Goal: Transaction & Acquisition: Book appointment/travel/reservation

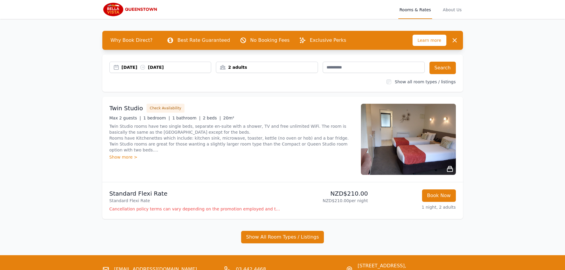
click at [138, 68] on div "[DATE] [DATE]" at bounding box center [167, 67] width 90 height 6
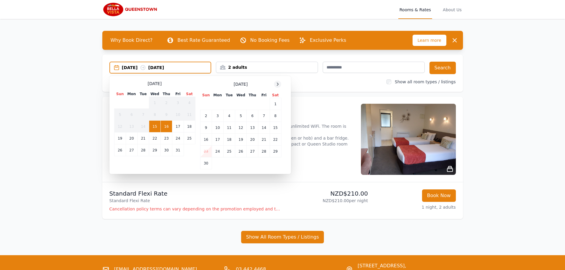
click at [279, 83] on icon at bounding box center [277, 84] width 5 height 5
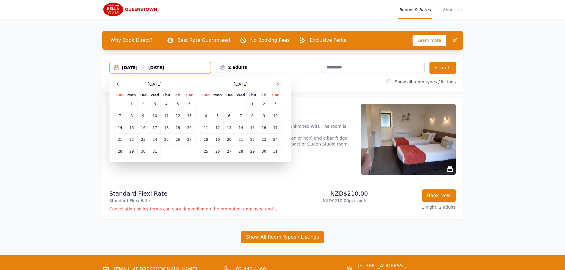
click at [279, 83] on icon at bounding box center [277, 84] width 5 height 5
click at [239, 116] on td "11" at bounding box center [241, 116] width 12 height 12
click at [273, 115] on td "14" at bounding box center [276, 116] width 12 height 12
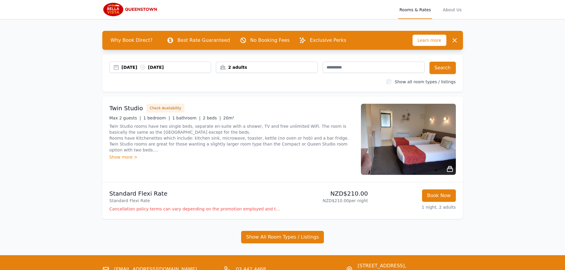
click at [246, 68] on div "2 adults" at bounding box center [266, 67] width 101 height 6
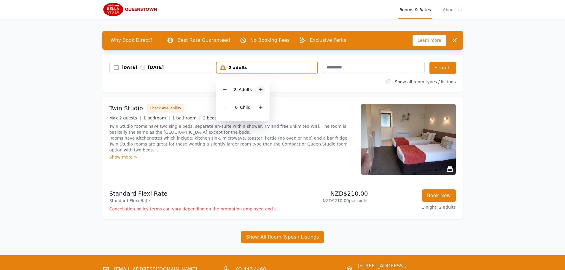
click at [262, 90] on icon at bounding box center [260, 89] width 5 height 5
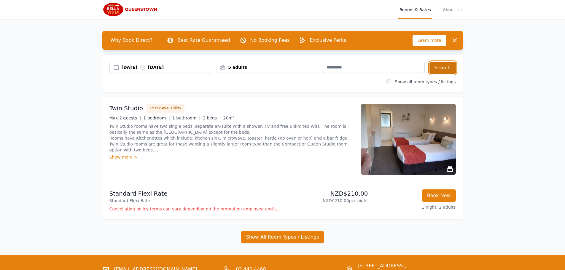
click at [451, 69] on button "Search" at bounding box center [442, 68] width 26 height 12
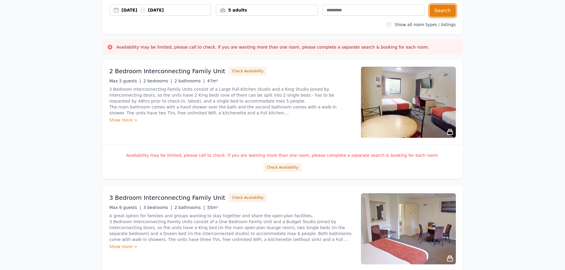
scroll to position [59, 0]
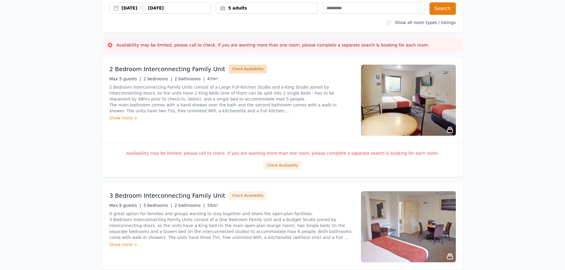
click at [244, 69] on button "Check Availability" at bounding box center [248, 69] width 38 height 9
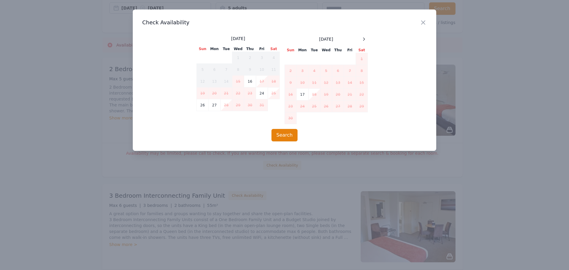
click at [426, 24] on icon "button" at bounding box center [423, 22] width 7 height 7
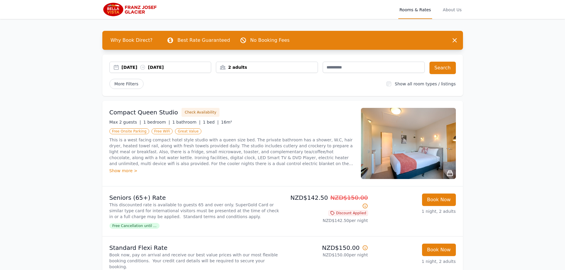
click at [180, 63] on div "[DATE] [DATE]" at bounding box center [160, 67] width 102 height 11
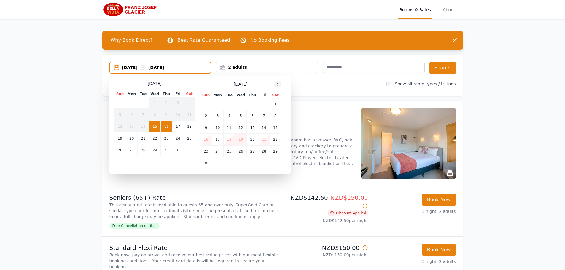
click at [276, 83] on icon at bounding box center [277, 84] width 5 height 5
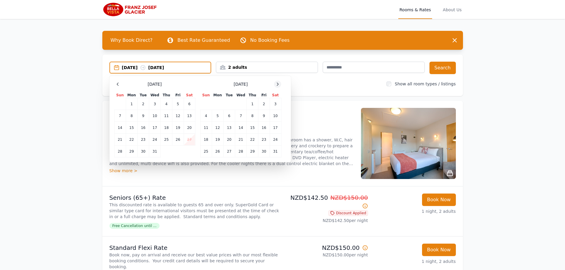
click at [276, 83] on icon at bounding box center [277, 84] width 5 height 5
click at [275, 117] on td "14" at bounding box center [276, 116] width 12 height 12
drag, startPoint x: 530, startPoint y: 31, endPoint x: 534, endPoint y: 19, distance: 12.9
